Goal: Transaction & Acquisition: Purchase product/service

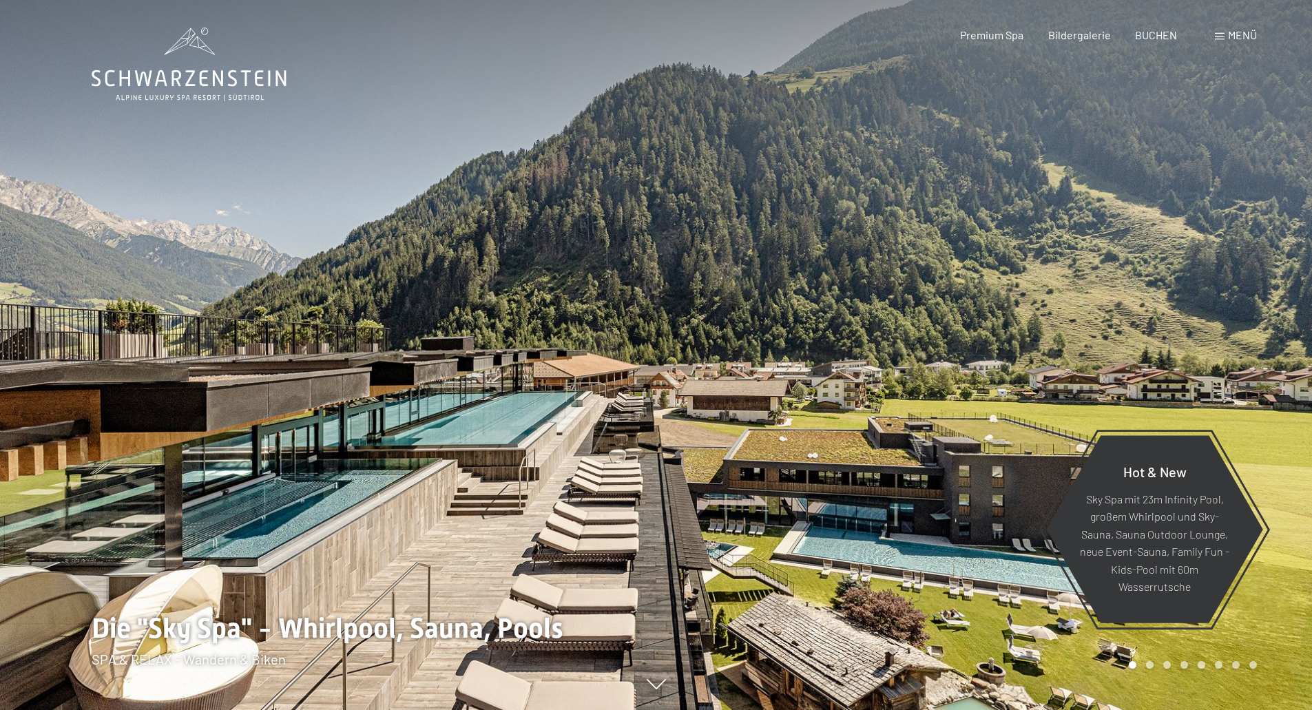
click at [1230, 34] on span "Menü" at bounding box center [1242, 34] width 29 height 13
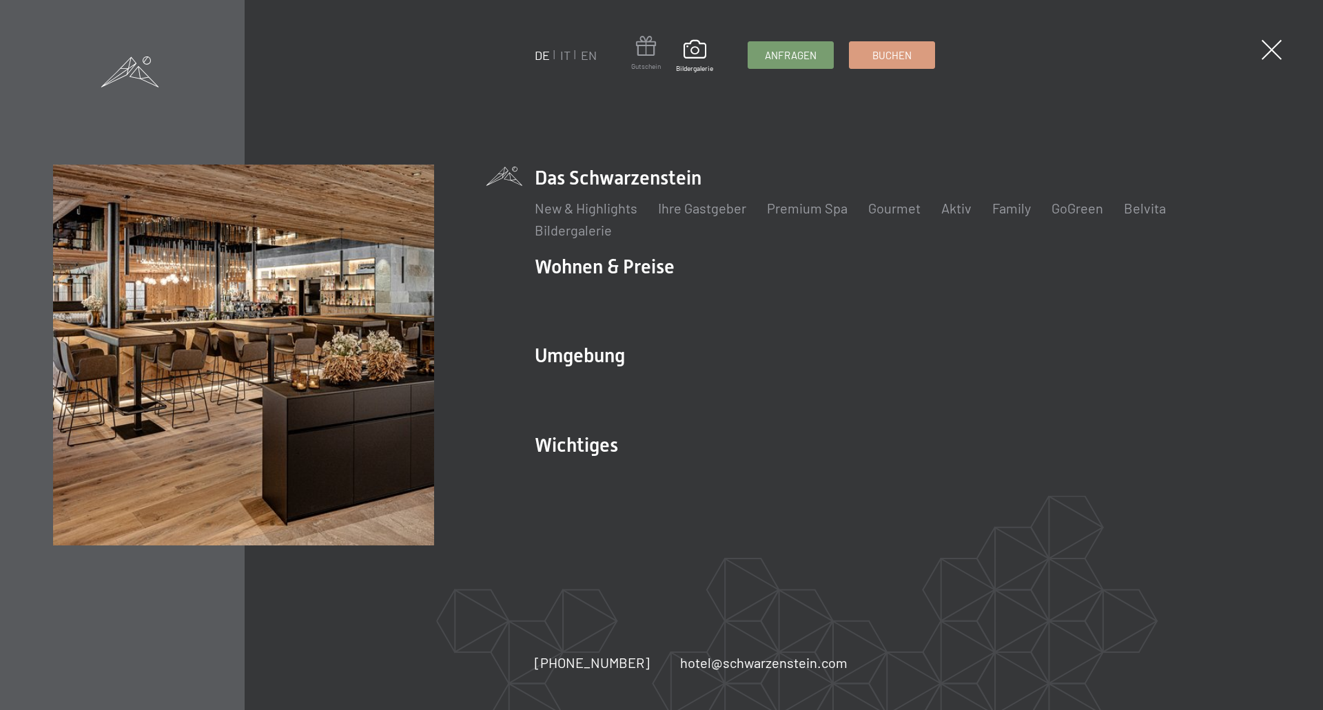
click at [655, 56] on span at bounding box center [646, 48] width 30 height 25
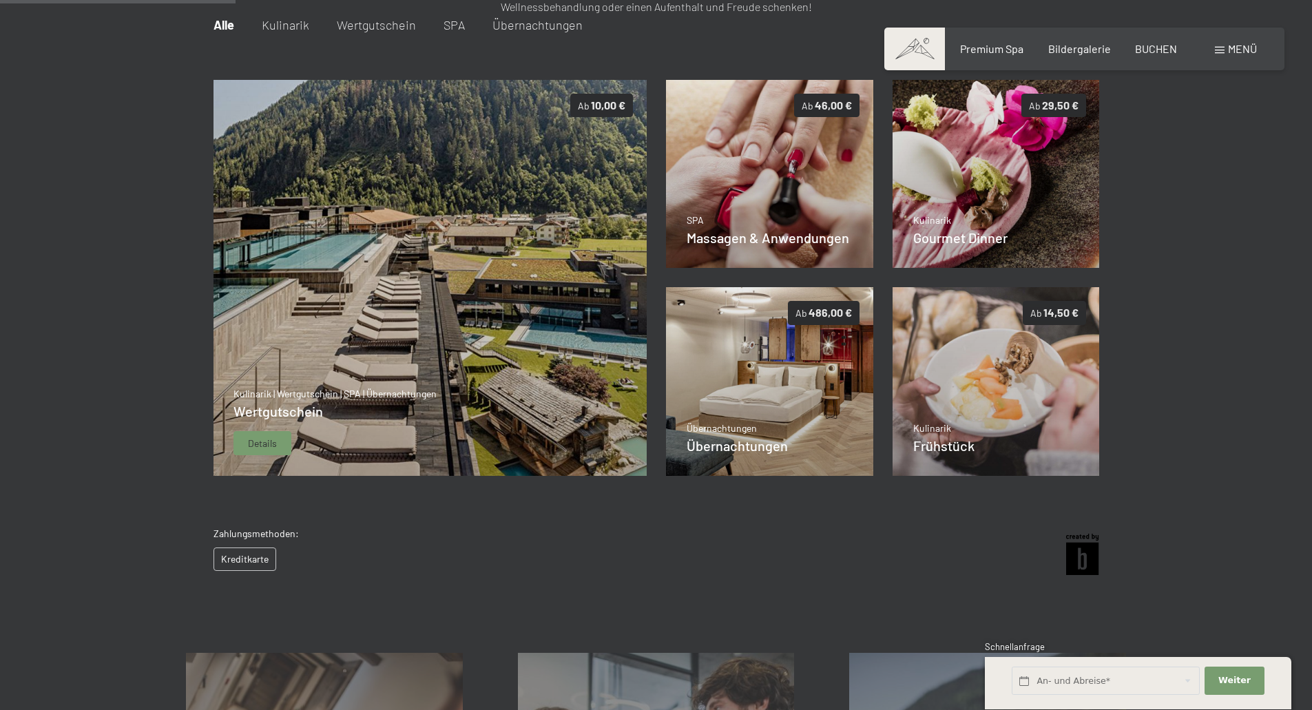
scroll to position [200, 0]
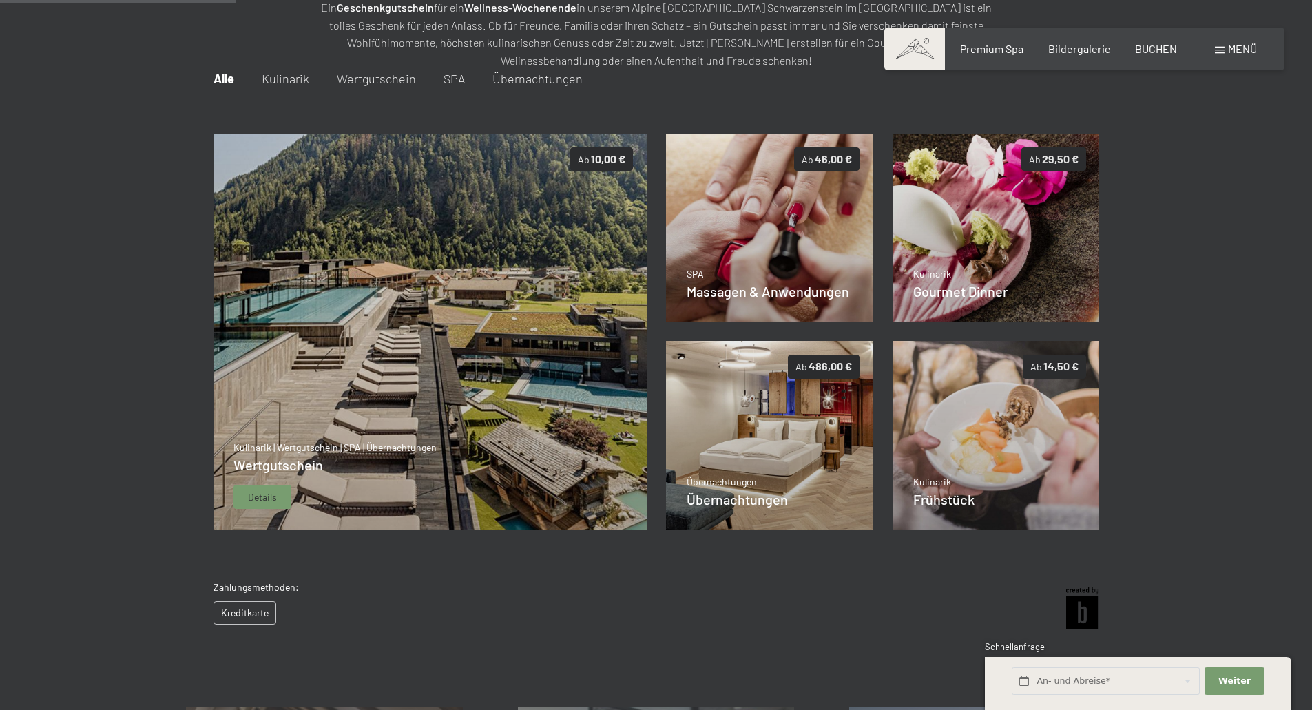
click at [400, 373] on img at bounding box center [430, 332] width 434 height 397
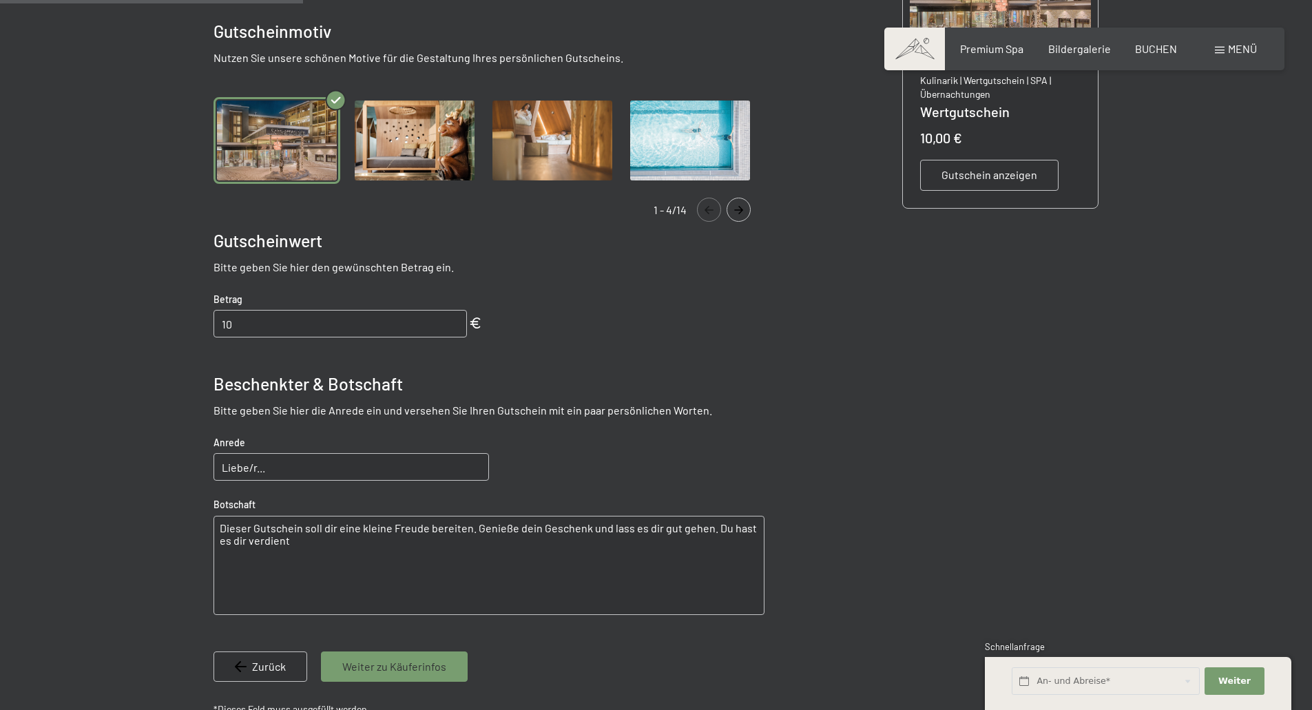
scroll to position [269, 0]
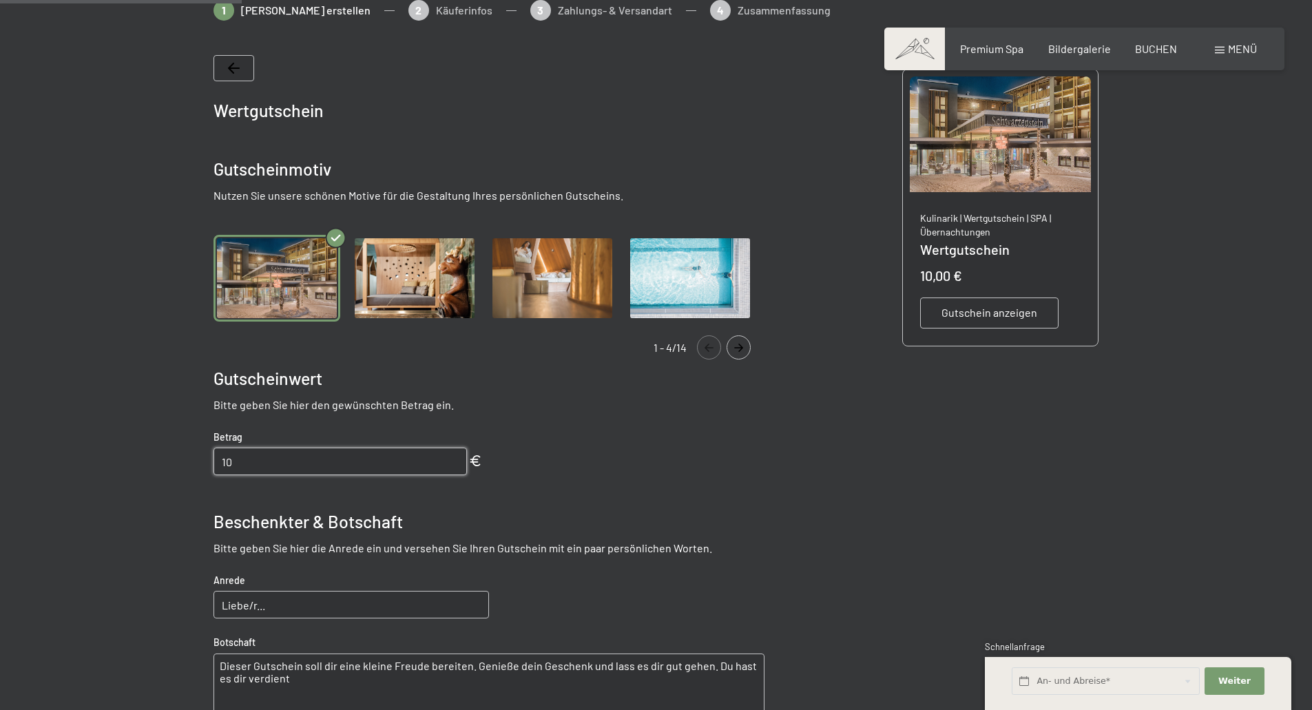
click at [289, 450] on input "10" at bounding box center [341, 462] width 254 height 28
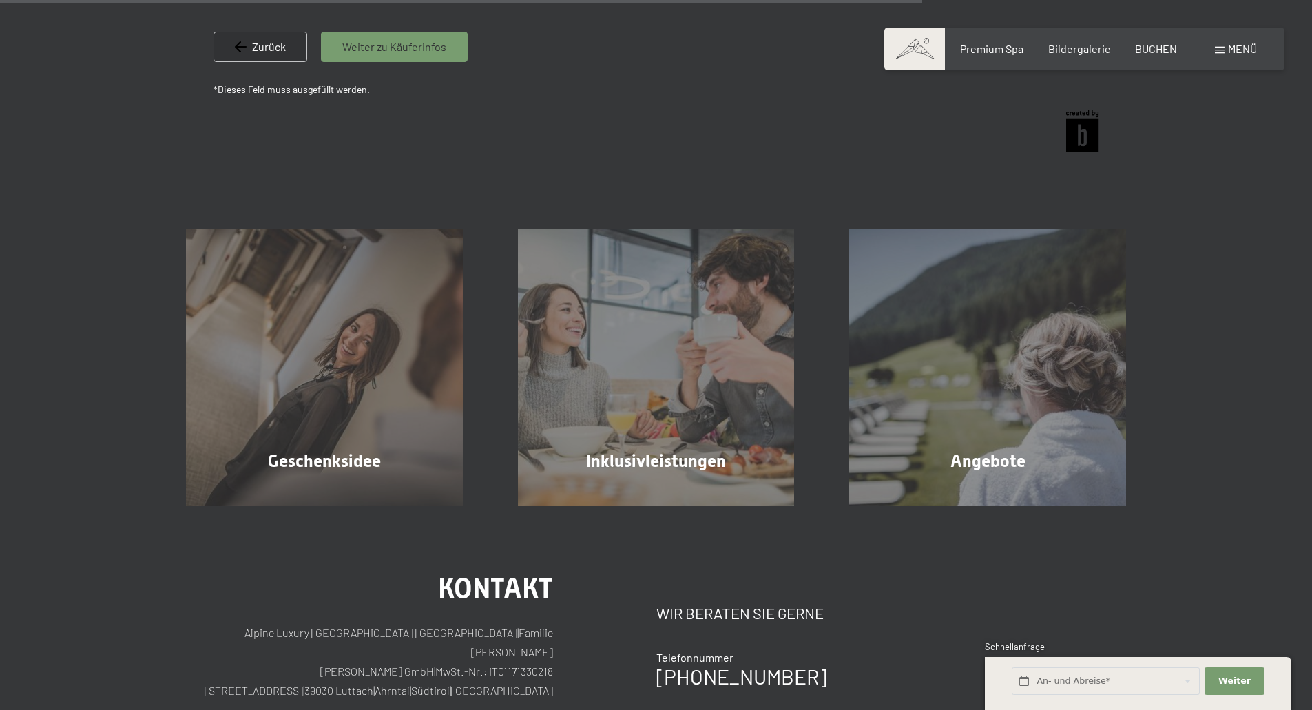
scroll to position [682, 0]
